Goal: Transaction & Acquisition: Purchase product/service

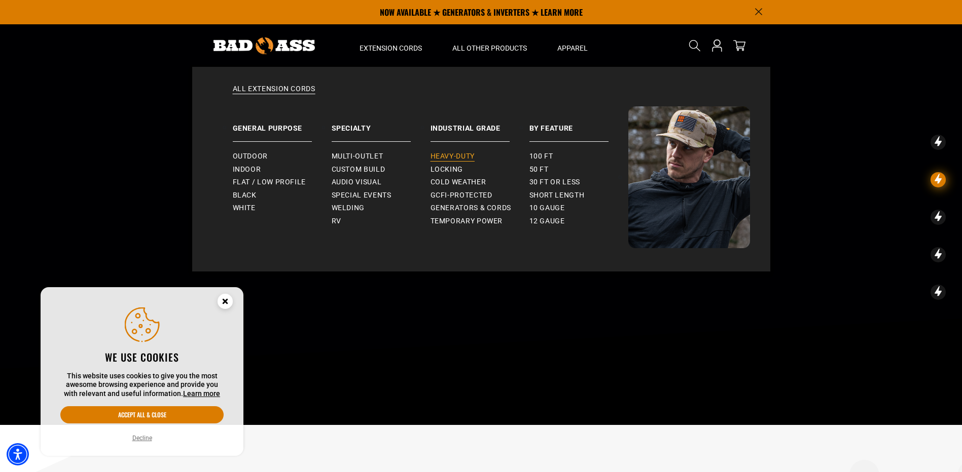
click at [462, 156] on span "Heavy-Duty" at bounding box center [452, 156] width 44 height 9
